Goal: Task Accomplishment & Management: Complete application form

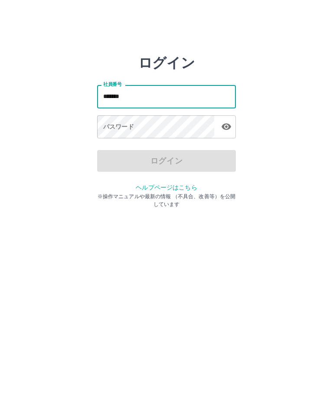
type input "*******"
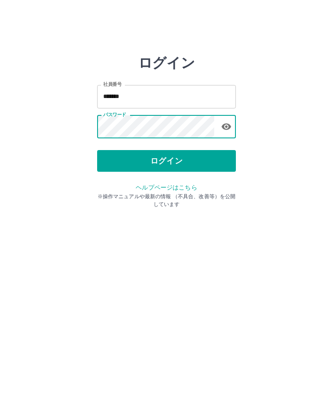
click at [195, 159] on button "ログイン" at bounding box center [166, 161] width 139 height 22
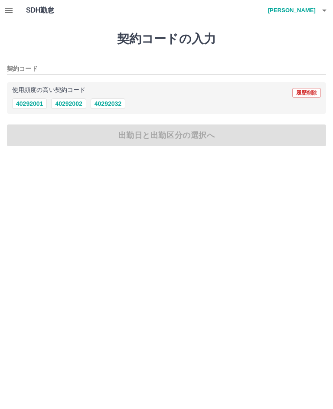
click at [111, 102] on button "40292032" at bounding box center [108, 103] width 35 height 10
type input "********"
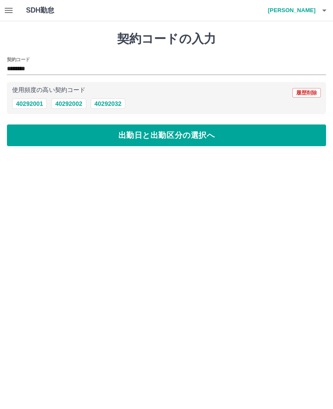
click at [196, 138] on button "出勤日と出勤区分の選択へ" at bounding box center [166, 135] width 319 height 22
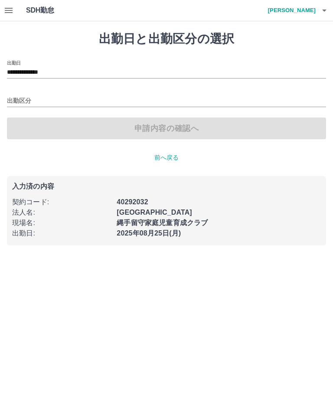
click at [186, 126] on div "申請内容の確認へ" at bounding box center [166, 128] width 319 height 22
click at [172, 128] on div "申請内容の確認へ" at bounding box center [166, 128] width 319 height 22
click at [16, 93] on div "出勤区分" at bounding box center [166, 98] width 319 height 18
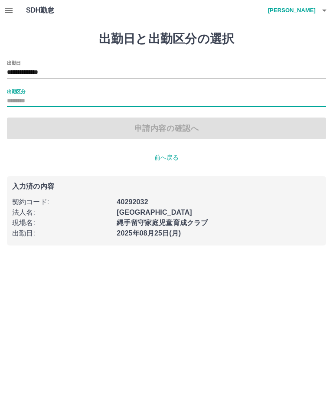
click at [178, 123] on div "申請内容の確認へ" at bounding box center [166, 128] width 319 height 22
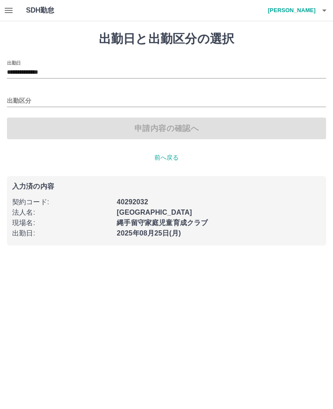
click at [185, 127] on div "申請内容の確認へ" at bounding box center [166, 128] width 319 height 22
click at [164, 127] on div "申請内容の確認へ" at bounding box center [166, 128] width 319 height 22
click at [195, 128] on div "申請内容の確認へ" at bounding box center [166, 128] width 319 height 22
click at [186, 127] on div "申請内容の確認へ" at bounding box center [166, 128] width 319 height 22
click at [164, 128] on div "申請内容の確認へ" at bounding box center [166, 128] width 319 height 22
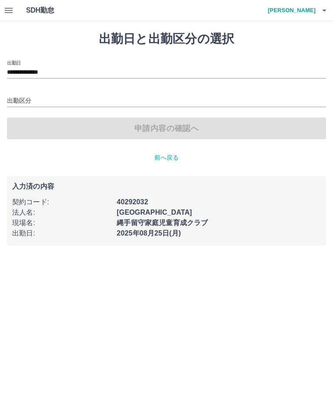
click at [17, 94] on div "出勤区分" at bounding box center [166, 98] width 319 height 18
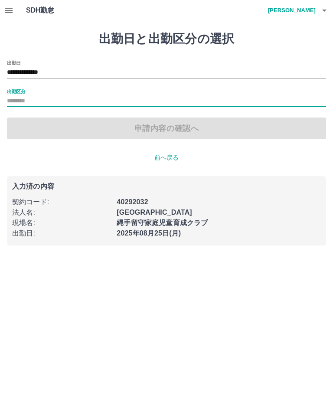
click at [48, 96] on input "出勤区分" at bounding box center [166, 101] width 319 height 11
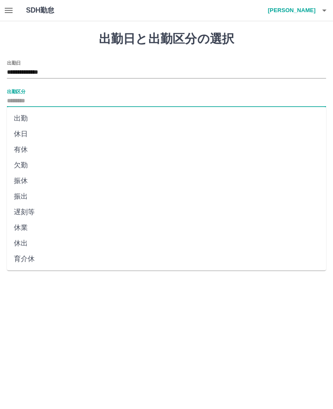
click at [20, 117] on li "出勤" at bounding box center [166, 119] width 319 height 16
type input "**"
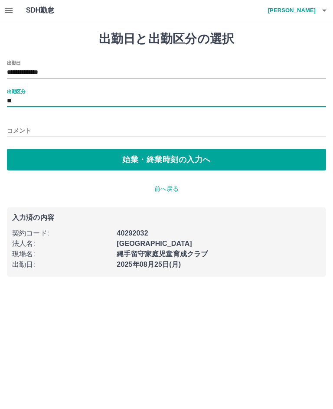
click at [198, 157] on button "始業・終業時刻の入力へ" at bounding box center [166, 160] width 319 height 22
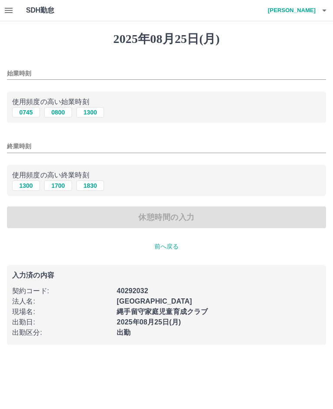
click at [20, 108] on button "0745" at bounding box center [26, 112] width 28 height 10
type input "****"
click at [63, 141] on input "終業時刻" at bounding box center [166, 146] width 319 height 13
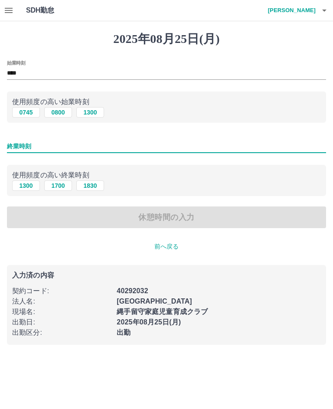
click at [28, 184] on button "1300" at bounding box center [26, 185] width 28 height 10
type input "****"
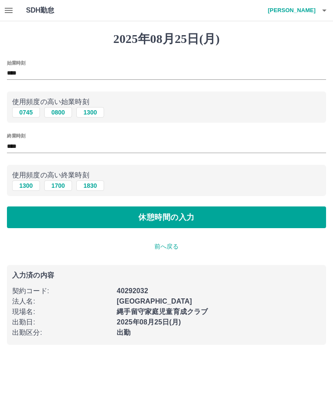
click at [189, 220] on button "休憩時間の入力" at bounding box center [166, 217] width 319 height 22
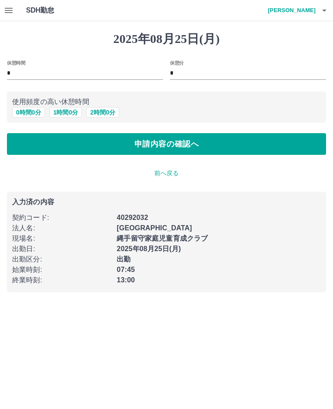
click at [210, 140] on button "申請内容の確認へ" at bounding box center [166, 144] width 319 height 22
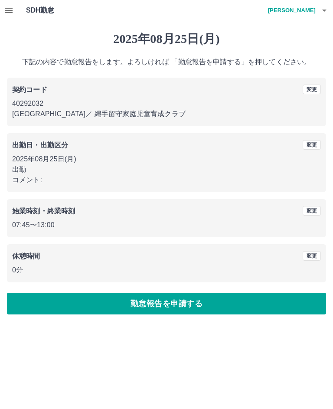
click at [201, 302] on button "勤怠報告を申請する" at bounding box center [166, 304] width 319 height 22
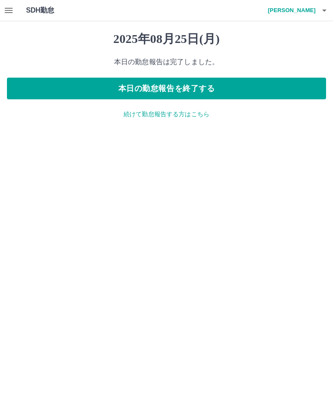
click at [199, 88] on button "本日の勤怠報告を終了する" at bounding box center [166, 89] width 319 height 22
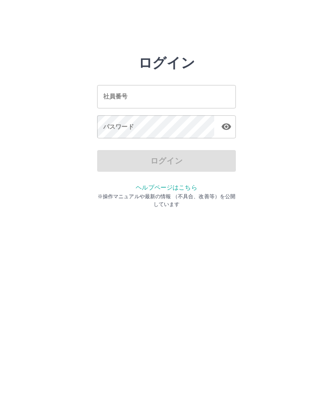
click at [165, 93] on input "社員番号" at bounding box center [166, 96] width 139 height 23
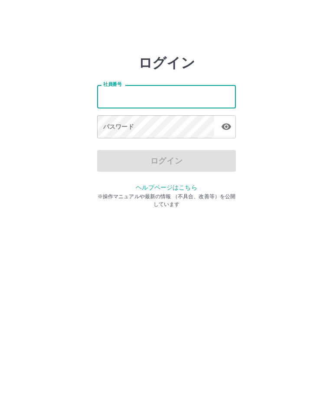
type input "*******"
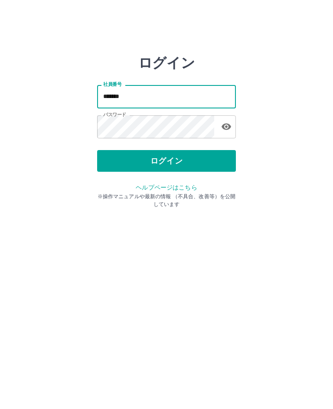
click at [172, 162] on button "ログイン" at bounding box center [166, 161] width 139 height 22
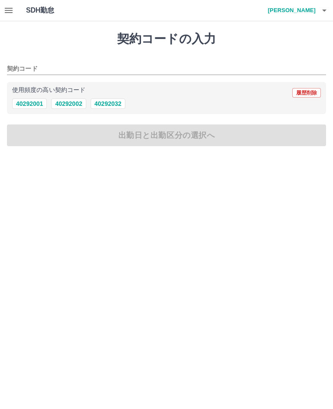
click at [3, 10] on button "button" at bounding box center [8, 10] width 17 height 21
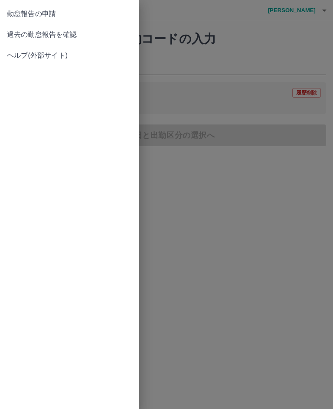
click at [76, 36] on span "過去の勤怠報告を確認" at bounding box center [69, 34] width 125 height 10
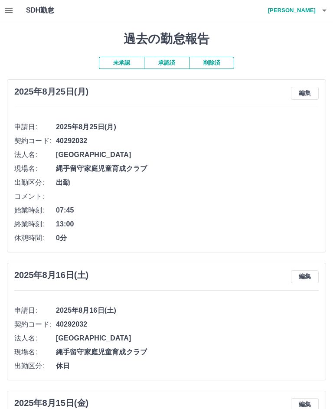
click at [330, 7] on button "button" at bounding box center [324, 10] width 17 height 21
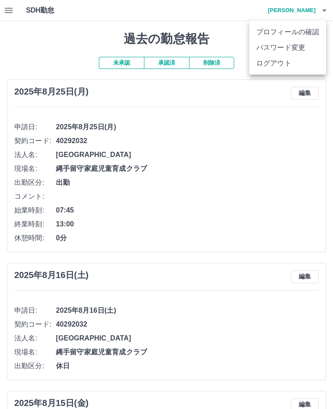
click at [289, 61] on li "ログアウト" at bounding box center [287, 63] width 77 height 16
